Goal: Task Accomplishment & Management: Manage account settings

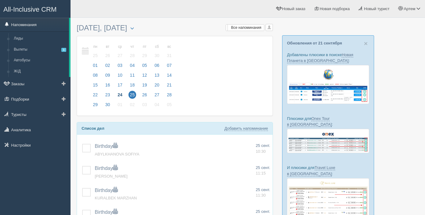
click at [32, 21] on link "Напоминания" at bounding box center [34, 24] width 69 height 13
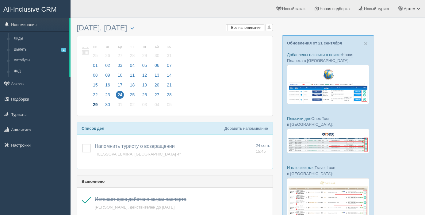
scroll to position [0, 0]
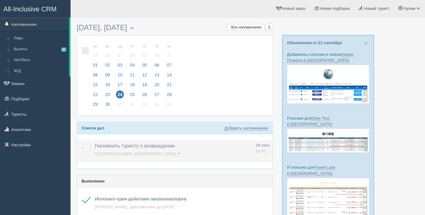
click at [110, 153] on span "TILESSOVA ELMIRA, [GEOGRAPHIC_DATA] 4*" at bounding box center [138, 154] width 86 height 5
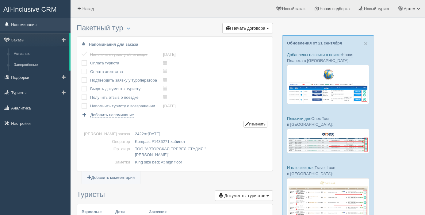
click at [33, 25] on link "Напоминания" at bounding box center [35, 24] width 71 height 13
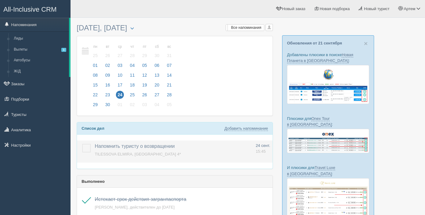
click at [82, 144] on label at bounding box center [82, 144] width 0 height 0
click at [0, 0] on input "checkbox" at bounding box center [0, 0] width 0 height 0
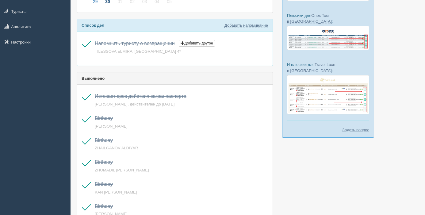
scroll to position [105, 0]
